Goal: Information Seeking & Learning: Learn about a topic

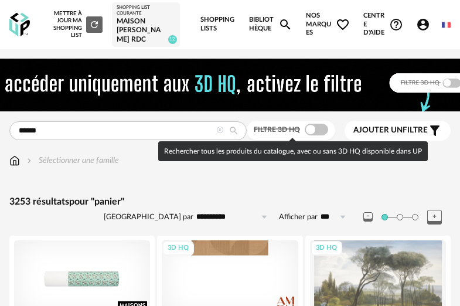
click at [326, 128] on span at bounding box center [316, 130] width 23 height 12
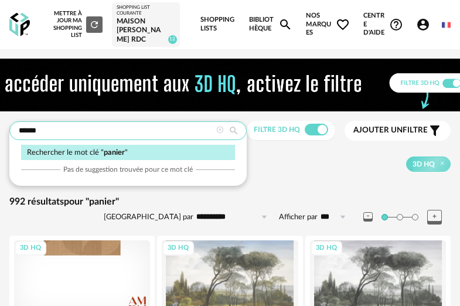
click at [93, 125] on input "******" at bounding box center [127, 130] width 237 height 19
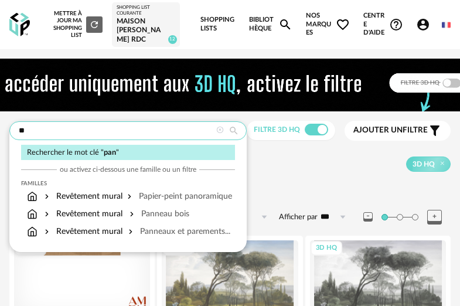
type input "*"
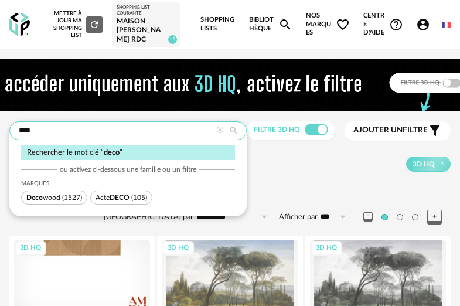
type input "****"
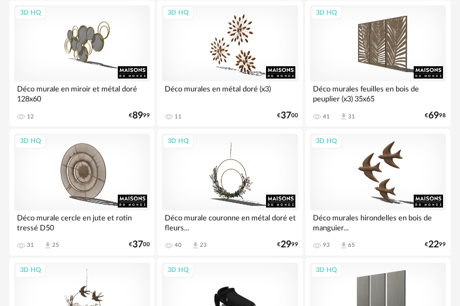
scroll to position [2009, 0]
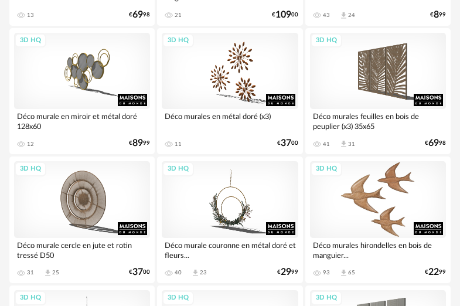
click at [396, 182] on div "3D HQ" at bounding box center [378, 199] width 136 height 77
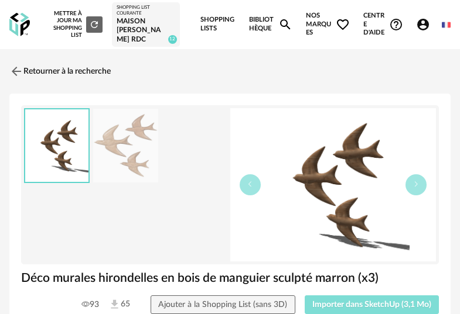
click at [384, 305] on button "Importer dans SketchUp (3,1 Mo)" at bounding box center [372, 305] width 135 height 19
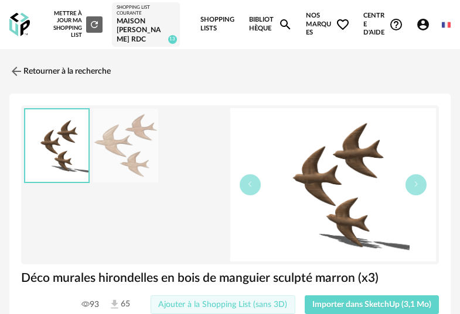
click at [262, 302] on span "Ajouter à la Shopping List (sans 3D)" at bounding box center [222, 305] width 129 height 8
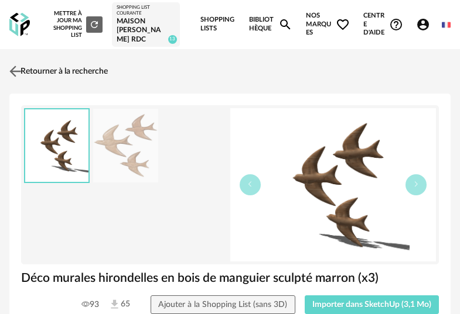
click at [28, 72] on link "Retourner à la recherche" at bounding box center [56, 72] width 101 height 26
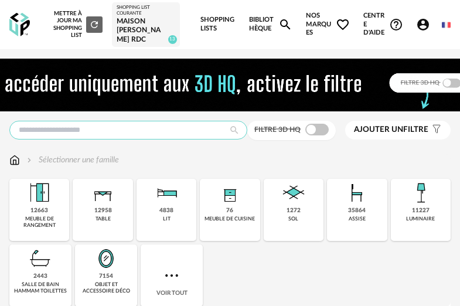
click at [128, 132] on input "text" at bounding box center [128, 130] width 238 height 19
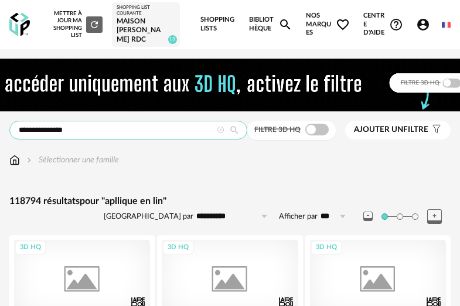
type input "**********"
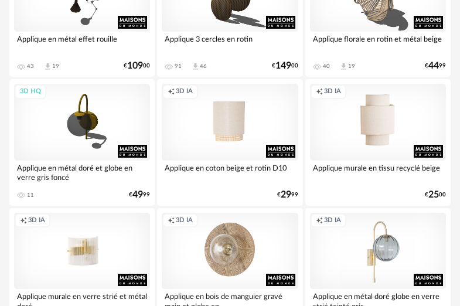
scroll to position [2595, 0]
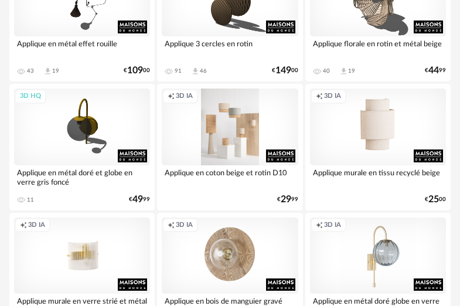
click at [241, 145] on div "Creation icon 3D IA" at bounding box center [230, 126] width 136 height 77
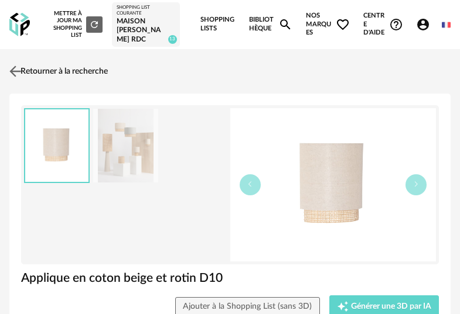
click at [15, 67] on img at bounding box center [15, 71] width 17 height 17
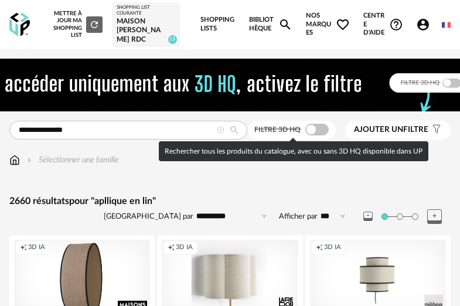
click at [317, 129] on span at bounding box center [316, 130] width 23 height 12
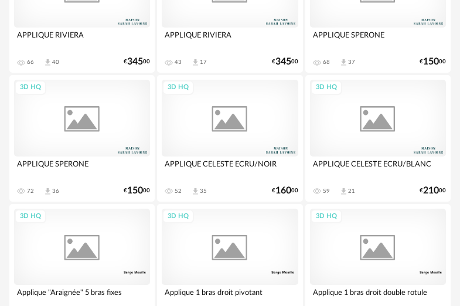
scroll to position [2981, 0]
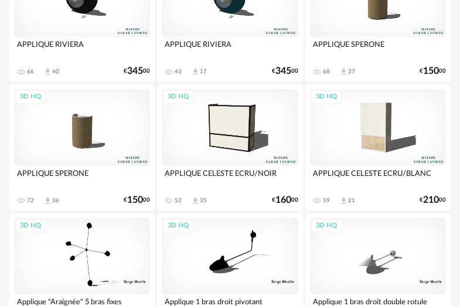
click at [91, 134] on div "3D HQ" at bounding box center [82, 127] width 136 height 77
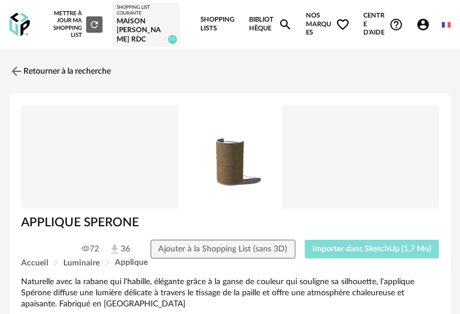
click at [375, 256] on button "Importer dans SketchUp (1,7 Mo)" at bounding box center [372, 249] width 135 height 19
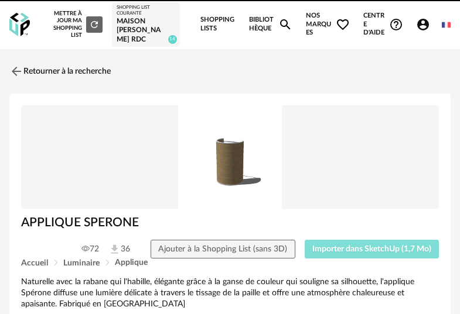
click at [385, 254] on span "Importer dans SketchUp (1,7 Mo)" at bounding box center [371, 249] width 119 height 8
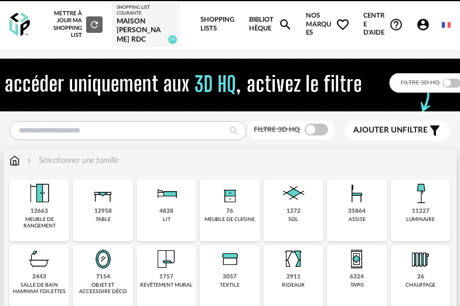
click at [422, 202] on img at bounding box center [420, 193] width 28 height 28
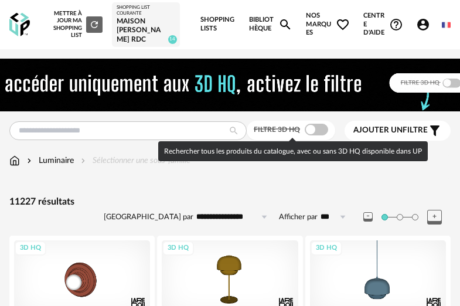
click at [323, 131] on span at bounding box center [316, 130] width 23 height 12
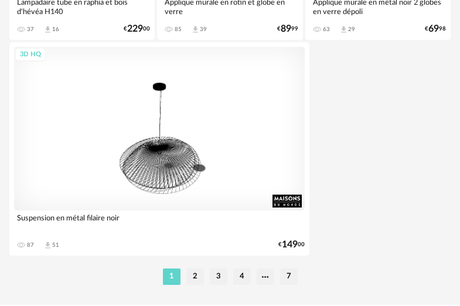
scroll to position [4458, 0]
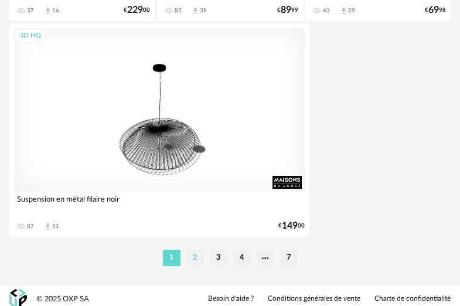
click at [194, 255] on li "2" at bounding box center [195, 257] width 18 height 16
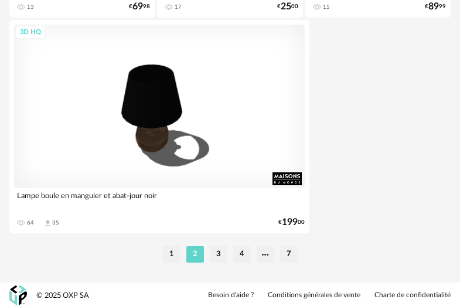
scroll to position [4464, 0]
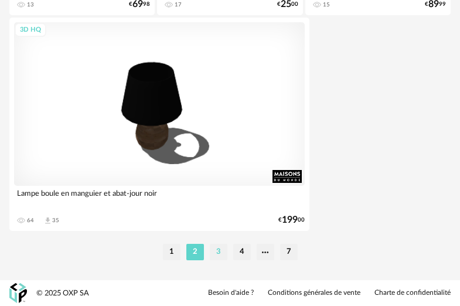
click at [220, 252] on li "3" at bounding box center [219, 252] width 18 height 16
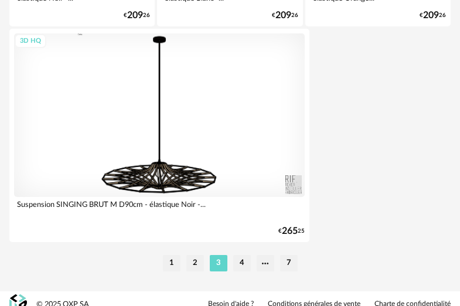
scroll to position [4464, 0]
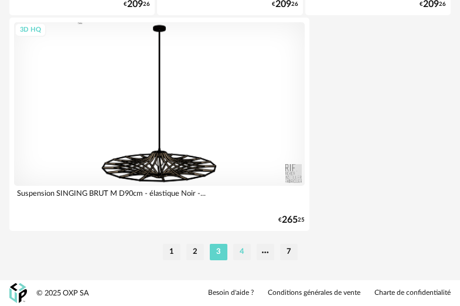
click at [245, 253] on li "4" at bounding box center [242, 252] width 18 height 16
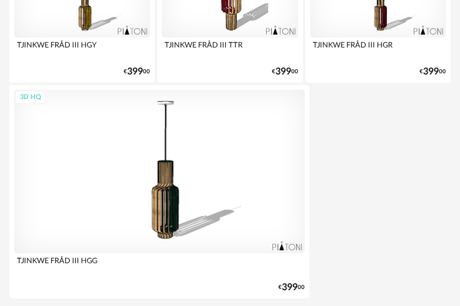
scroll to position [4464, 0]
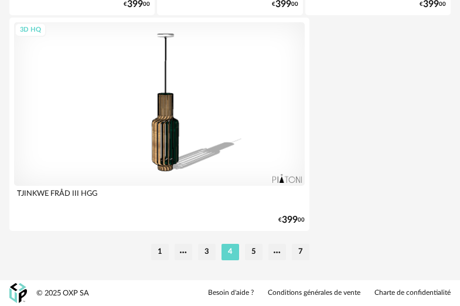
click at [257, 254] on li "5" at bounding box center [254, 252] width 18 height 16
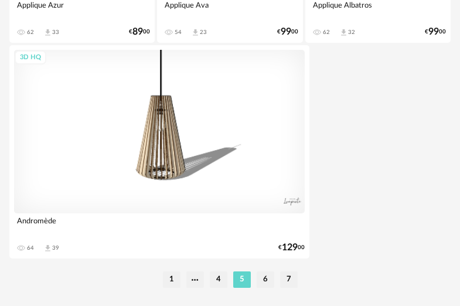
scroll to position [4464, 0]
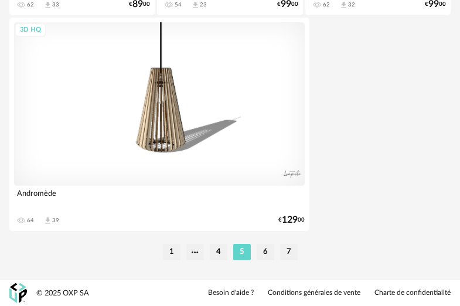
click at [265, 248] on li "6" at bounding box center [266, 252] width 18 height 16
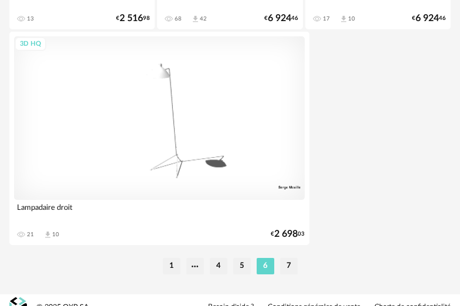
scroll to position [4464, 0]
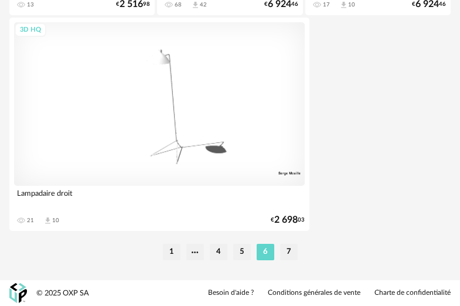
click at [296, 258] on li "7" at bounding box center [289, 252] width 18 height 16
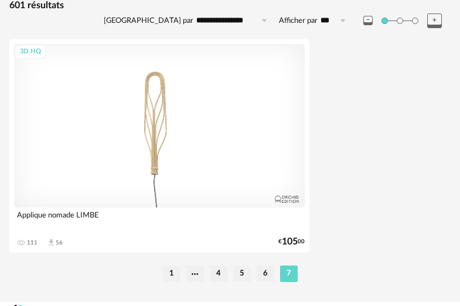
scroll to position [142, 0]
